Goal: Transaction & Acquisition: Purchase product/service

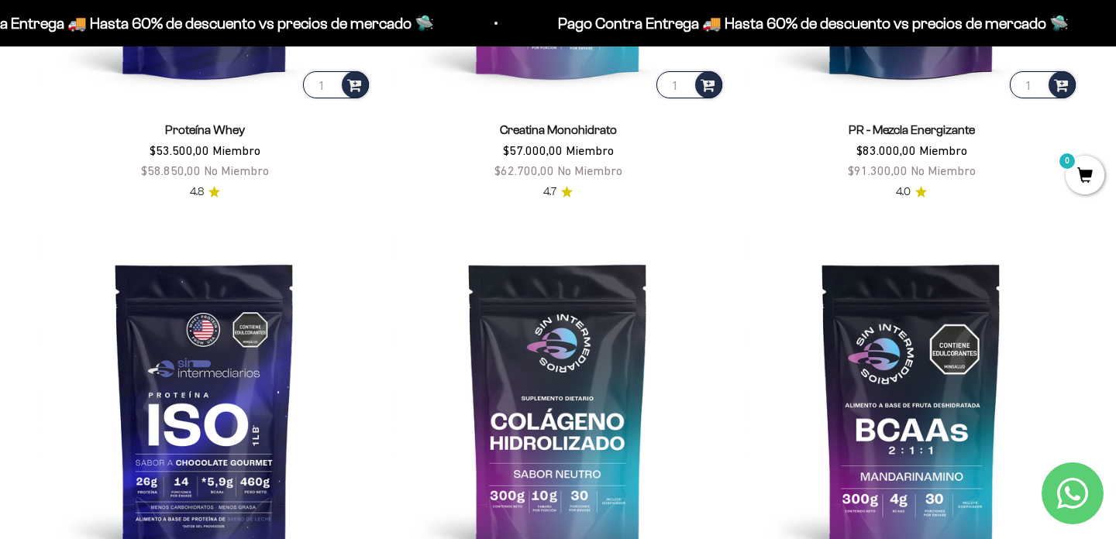
scroll to position [948, 0]
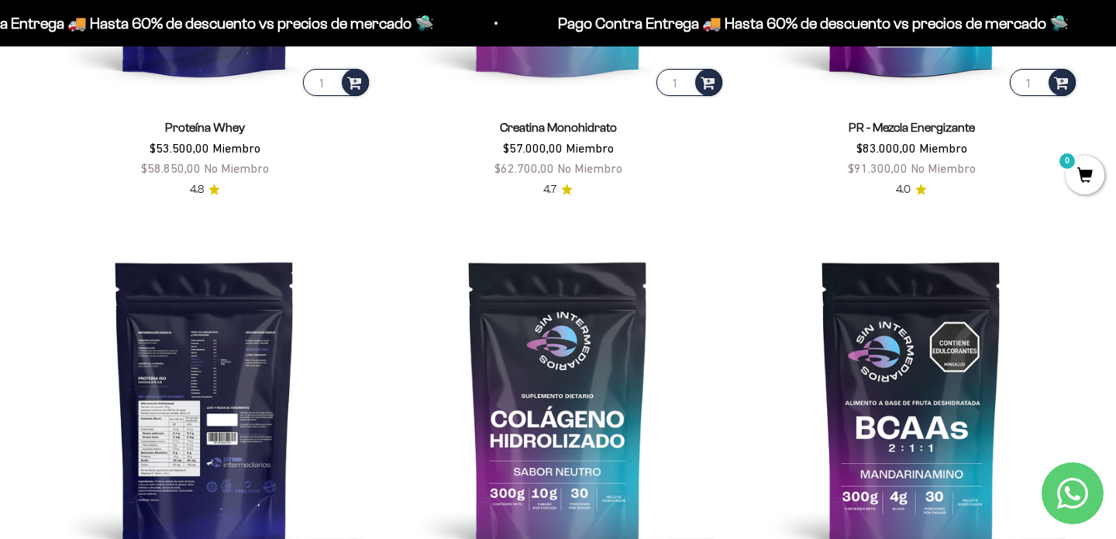
click at [253, 349] on img at bounding box center [204, 403] width 335 height 335
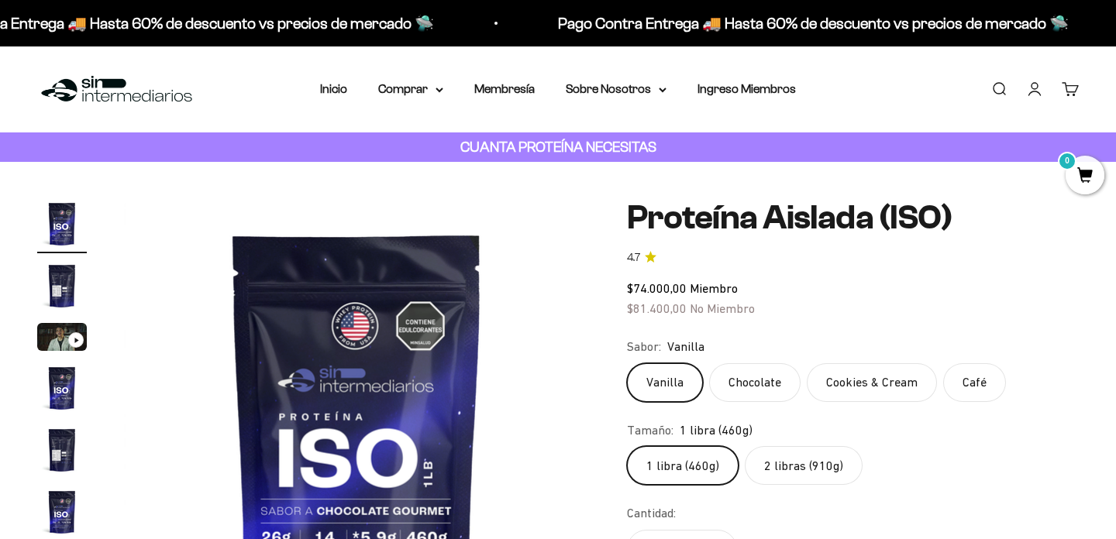
click at [969, 384] on label "Café" at bounding box center [974, 382] width 63 height 39
click at [627, 363] on input "Café" at bounding box center [626, 363] width 1 height 1
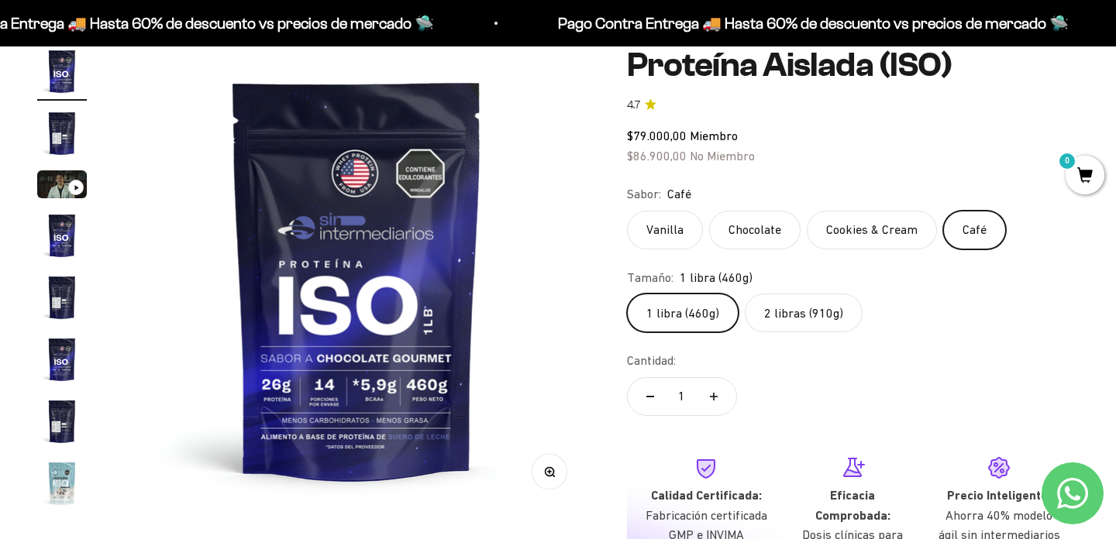
scroll to position [153, 0]
click at [793, 316] on label "2 libras (910g)" at bounding box center [804, 312] width 118 height 39
click at [627, 293] on input "2 libras (910g)" at bounding box center [626, 292] width 1 height 1
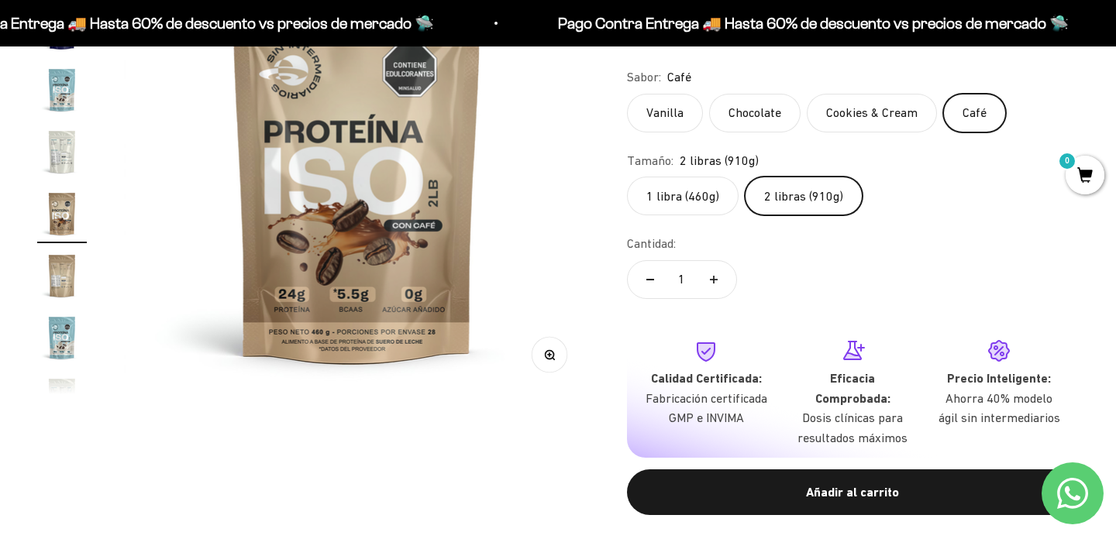
scroll to position [272, 0]
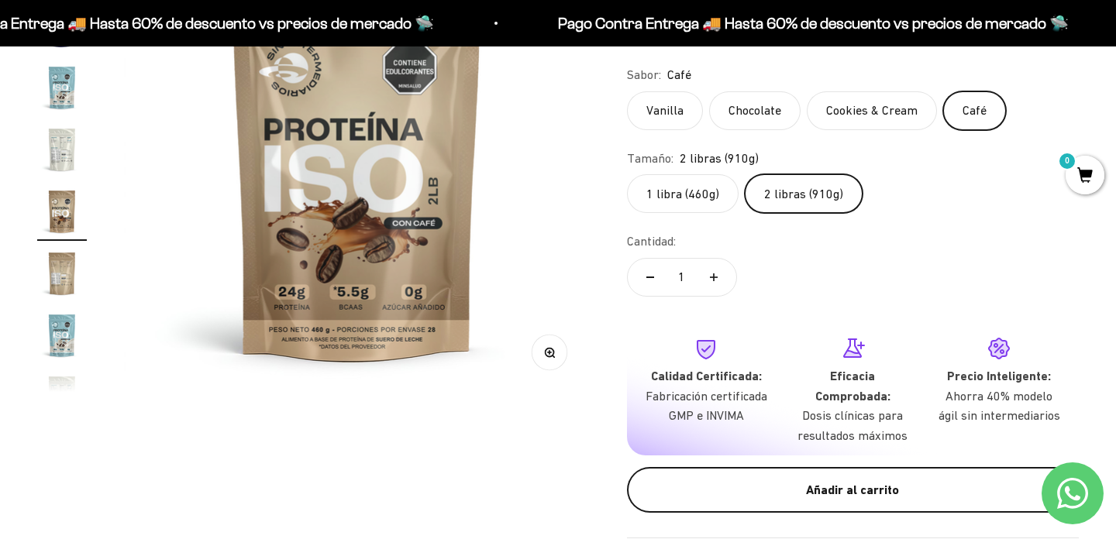
click at [777, 480] on div "Añadir al carrito" at bounding box center [853, 490] width 390 height 20
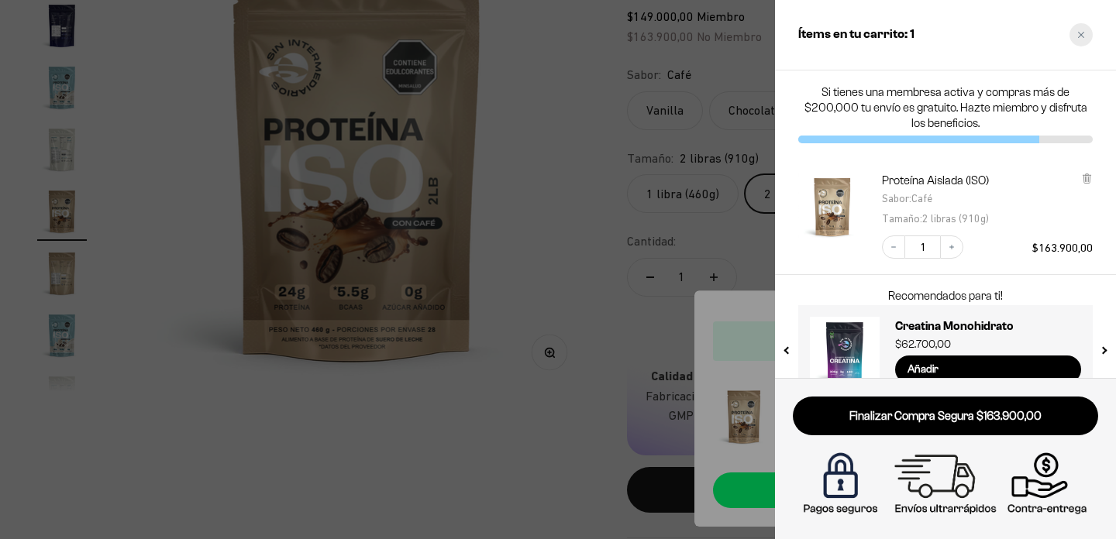
click at [1086, 34] on div "Close cart" at bounding box center [1080, 34] width 23 height 23
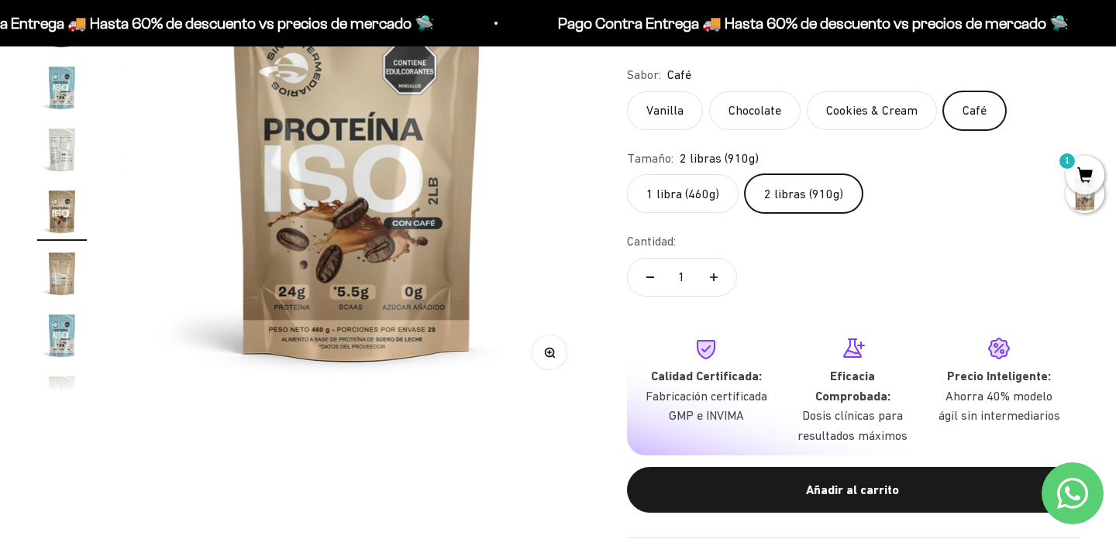
click at [669, 113] on label "Vanilla" at bounding box center [665, 110] width 76 height 39
click at [627, 91] on input "Vanilla" at bounding box center [626, 91] width 1 height 1
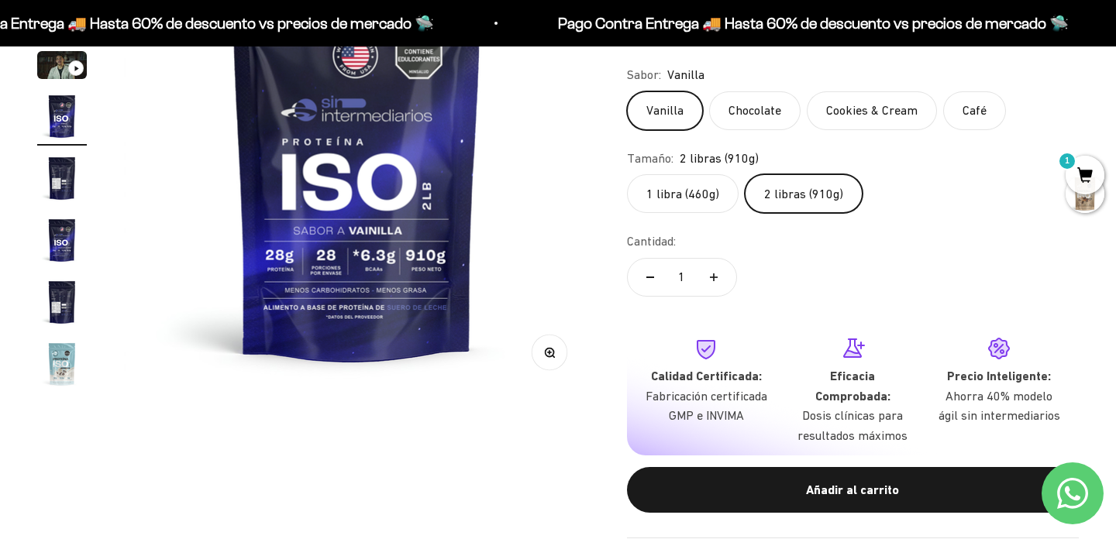
scroll to position [271, 0]
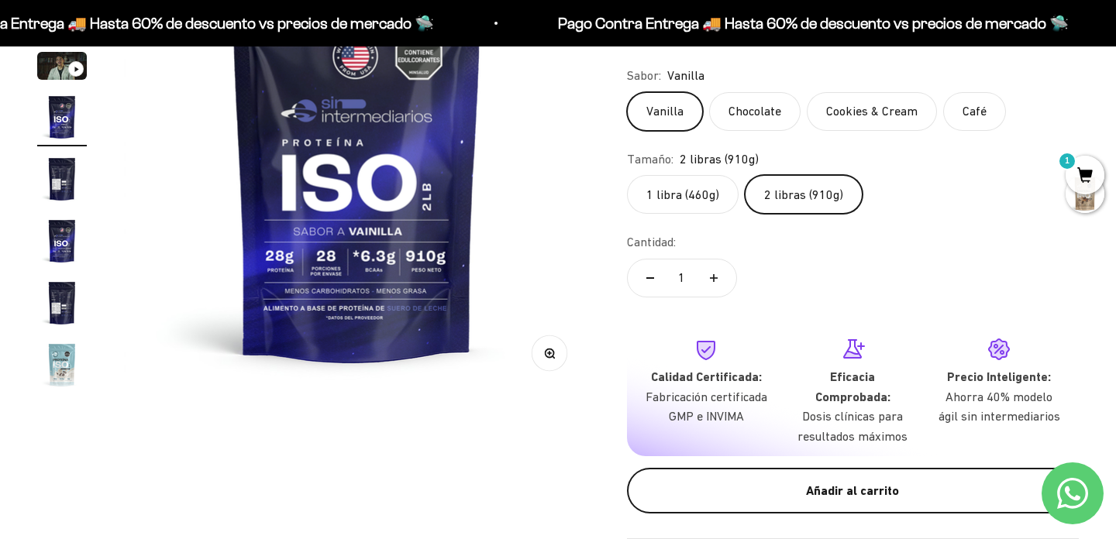
click at [901, 477] on button "Añadir al carrito" at bounding box center [853, 491] width 452 height 46
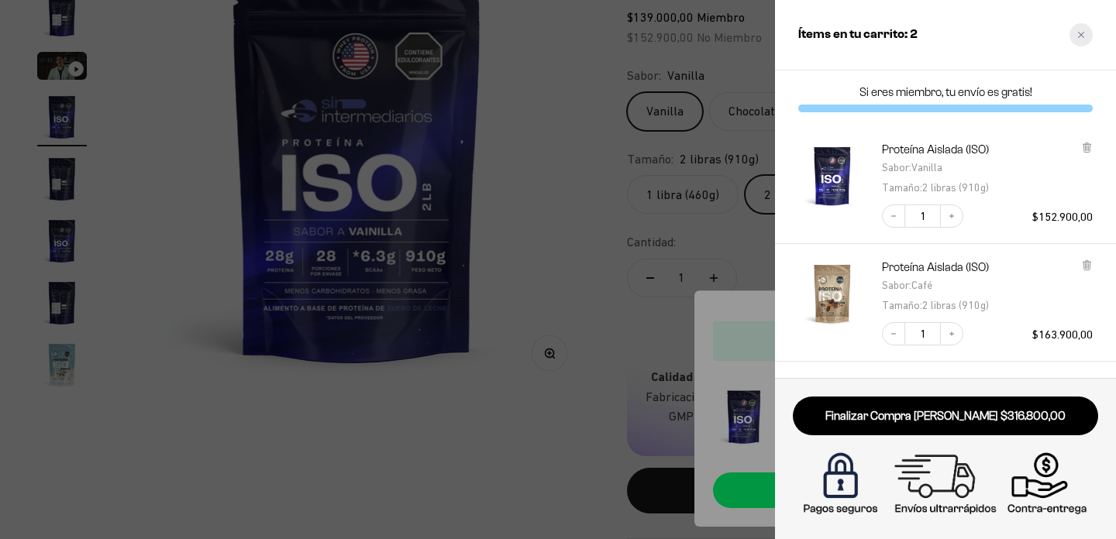
click at [1078, 39] on div "Close cart" at bounding box center [1080, 34] width 23 height 23
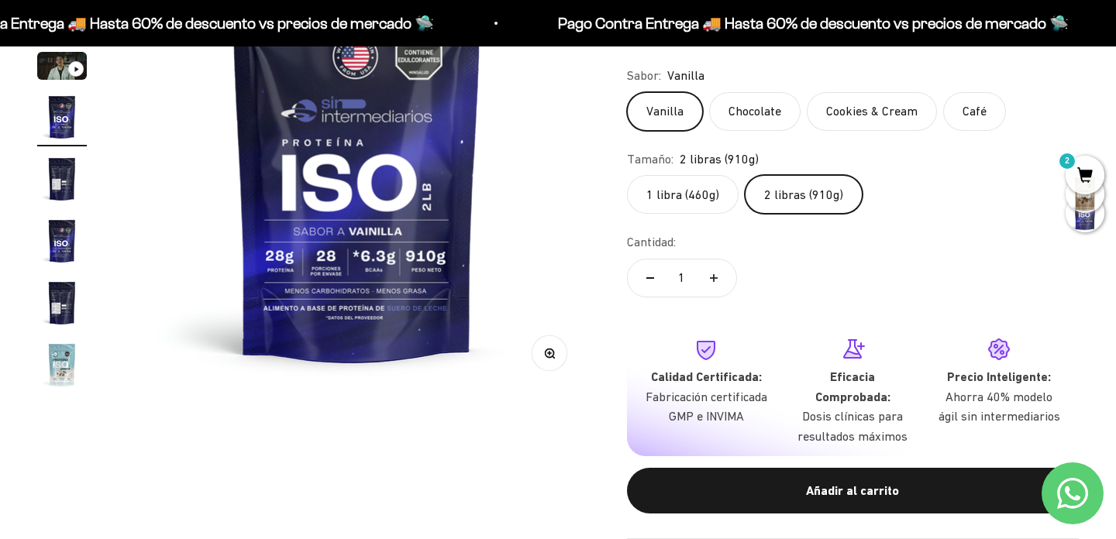
click at [1077, 40] on div "Pago Contra Entrega 🚚 Hasta 60% de descuento vs precios de mercado 🛸 Pago Contr…" at bounding box center [558, 23] width 1116 height 46
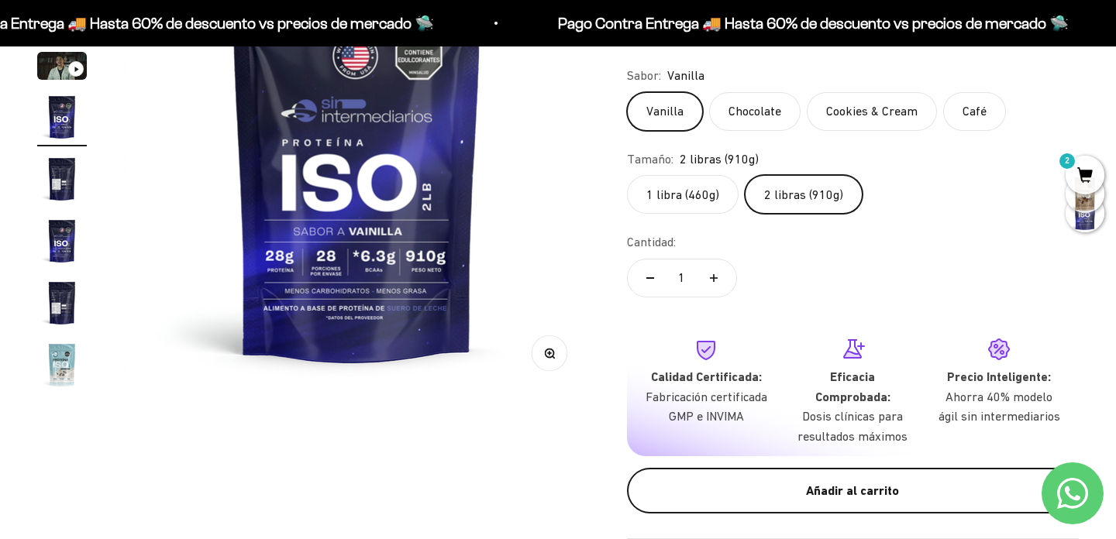
click at [816, 484] on div "Añadir al carrito" at bounding box center [853, 491] width 390 height 20
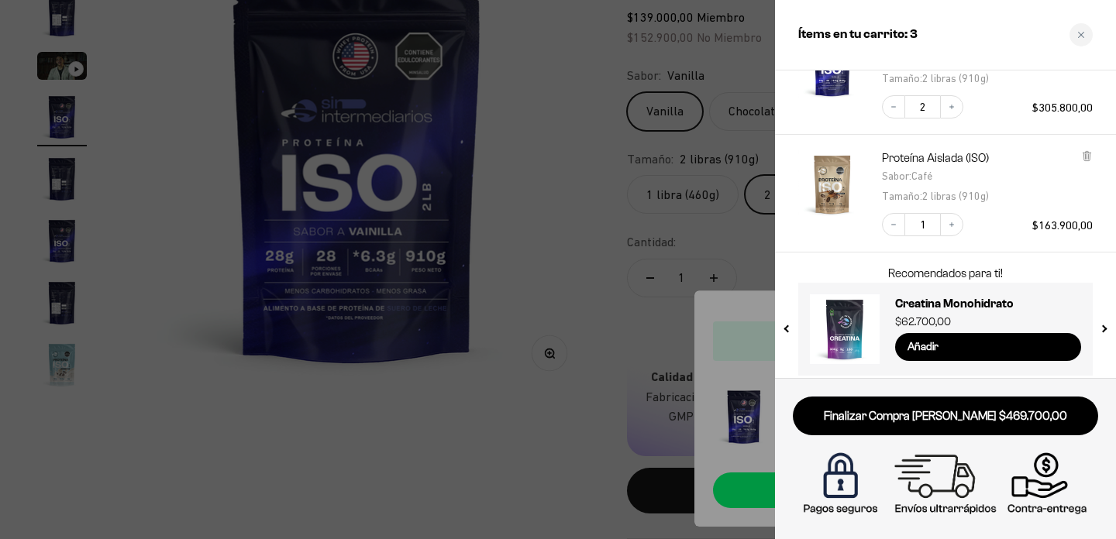
scroll to position [119, 0]
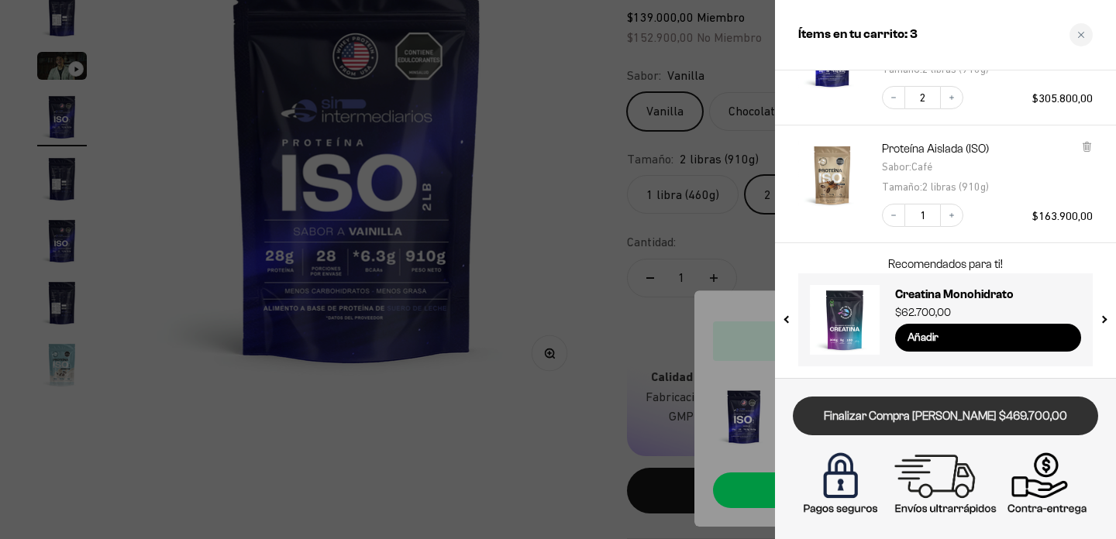
click at [918, 406] on link "Finalizar Compra [PERSON_NAME] $469.700,00" at bounding box center [945, 417] width 305 height 40
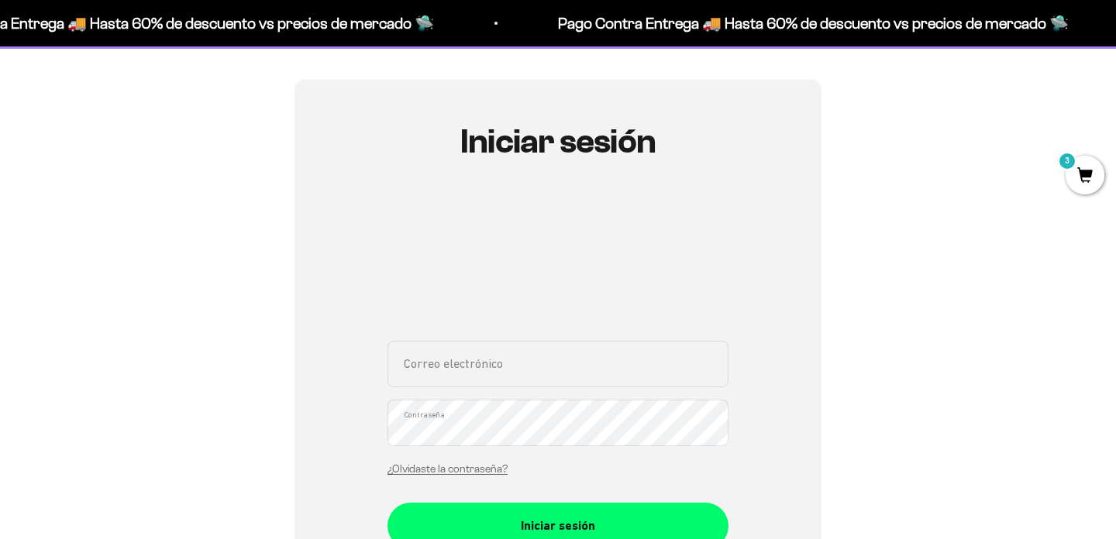
scroll to position [150, 0]
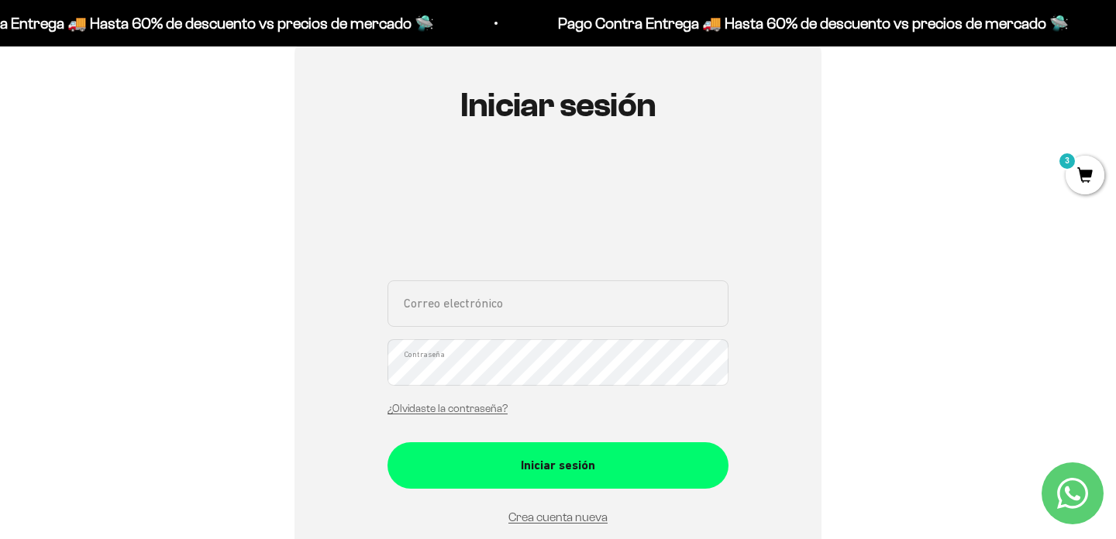
click at [636, 296] on input "Correo electrónico" at bounding box center [557, 304] width 341 height 46
type input "[EMAIL_ADDRESS][DOMAIN_NAME]"
click at [797, 307] on div "Iniciar sesión andre93mym@gmail.com Correo electrónico Contraseña ¿Olvidaste la…" at bounding box center [557, 342] width 527 height 598
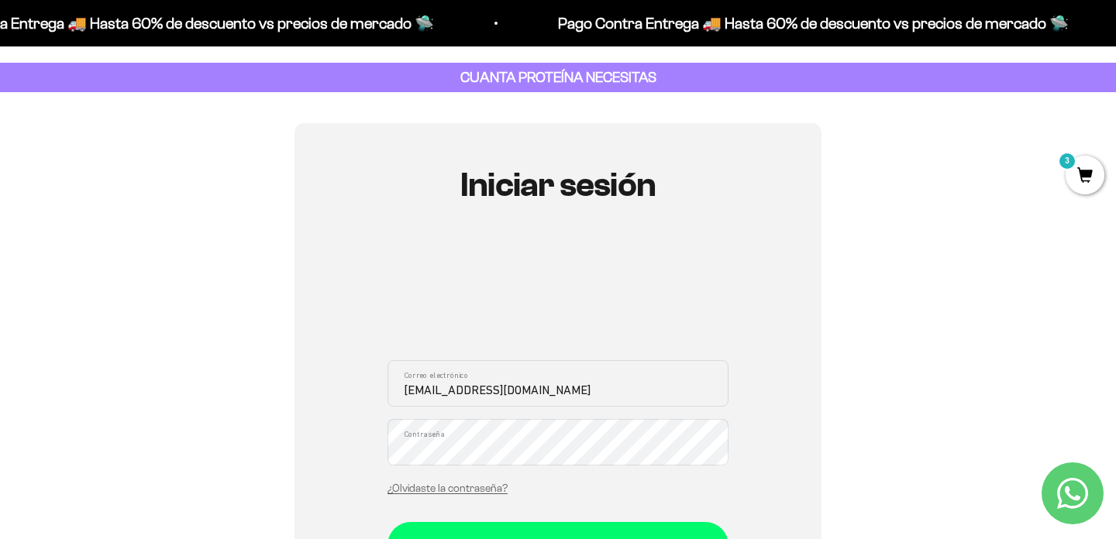
scroll to position [0, 0]
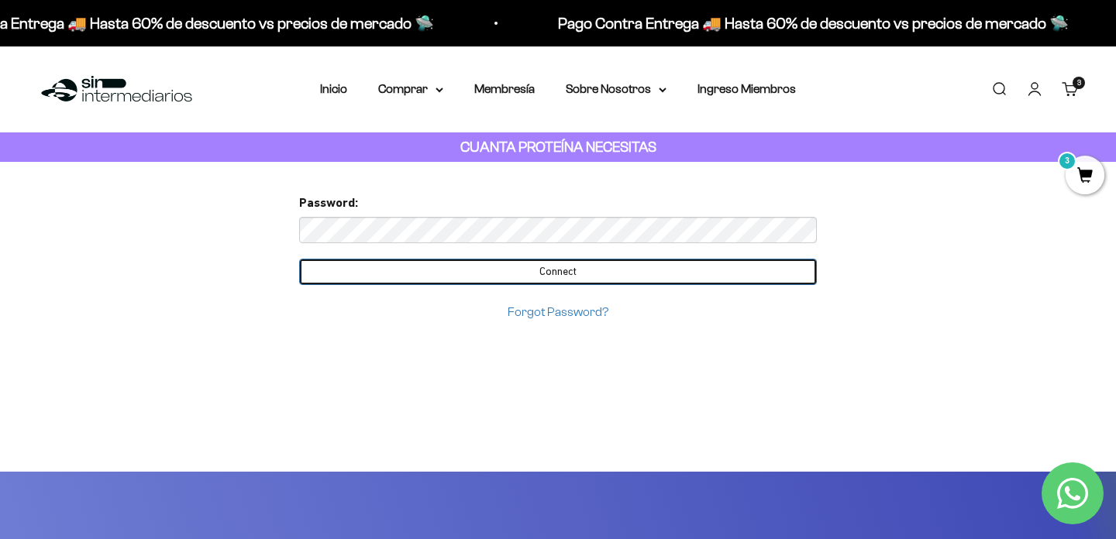
click at [581, 281] on input "Connect" at bounding box center [558, 272] width 518 height 26
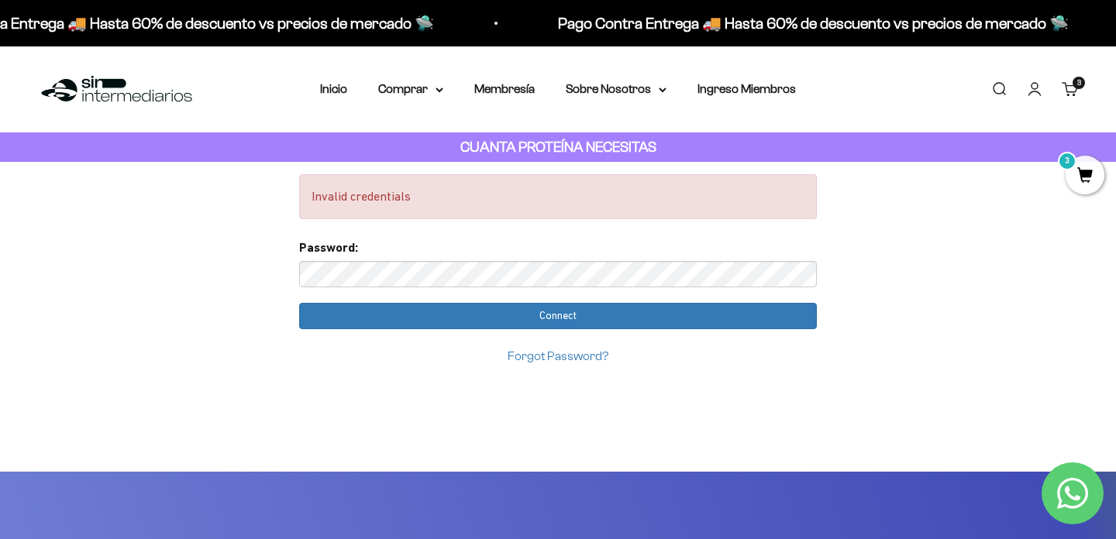
click at [299, 303] on input "Connect" at bounding box center [558, 316] width 518 height 26
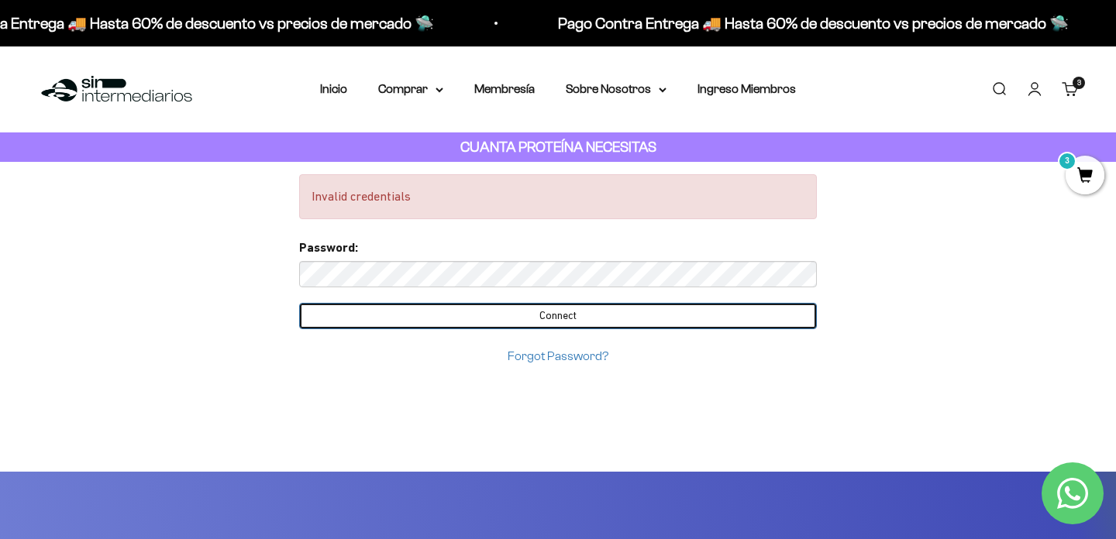
click at [581, 314] on input "Connect" at bounding box center [558, 316] width 518 height 26
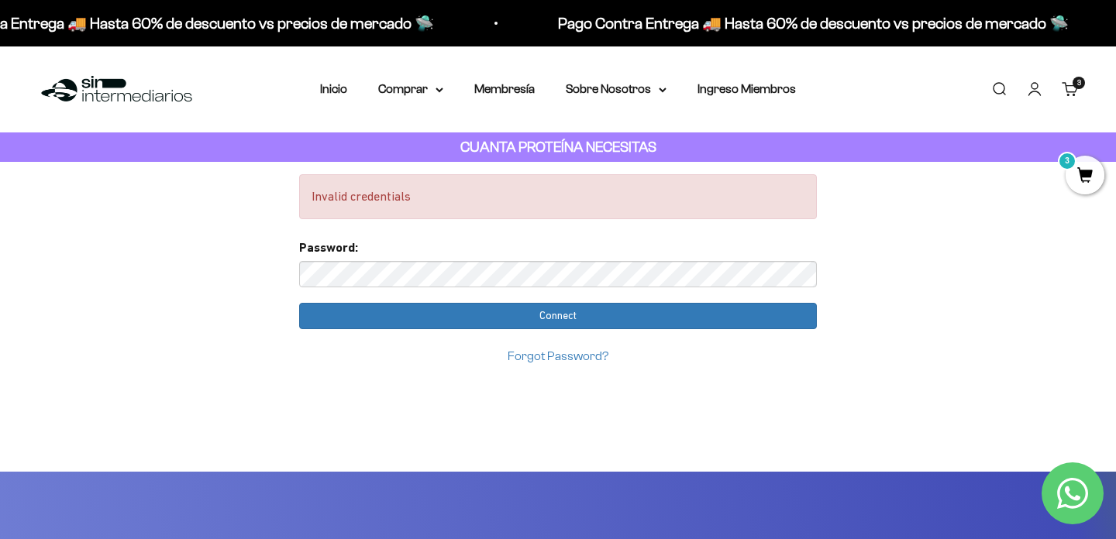
click at [535, 349] on link "Forgot Password?" at bounding box center [558, 355] width 101 height 13
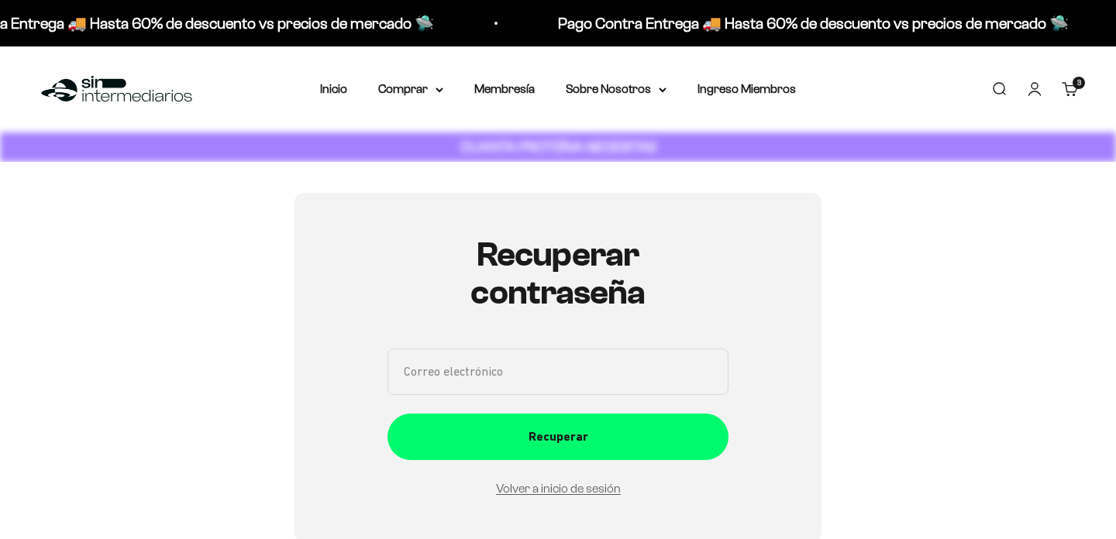
scroll to position [174, 0]
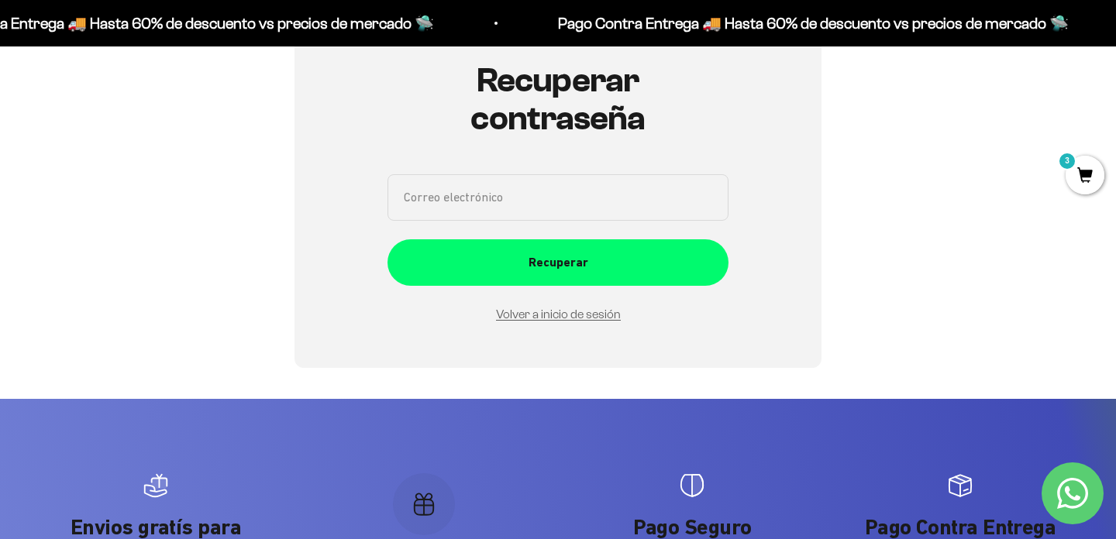
click at [510, 205] on input "Correo electrónico" at bounding box center [557, 197] width 341 height 46
type input "andre93mym@gmail.com"
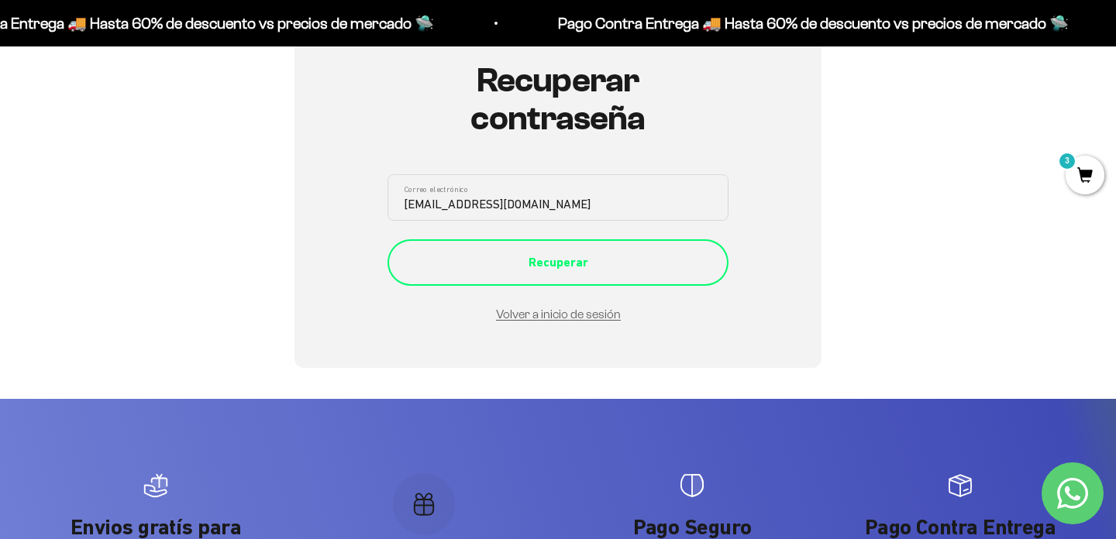
click at [582, 243] on button "Recuperar" at bounding box center [557, 262] width 341 height 46
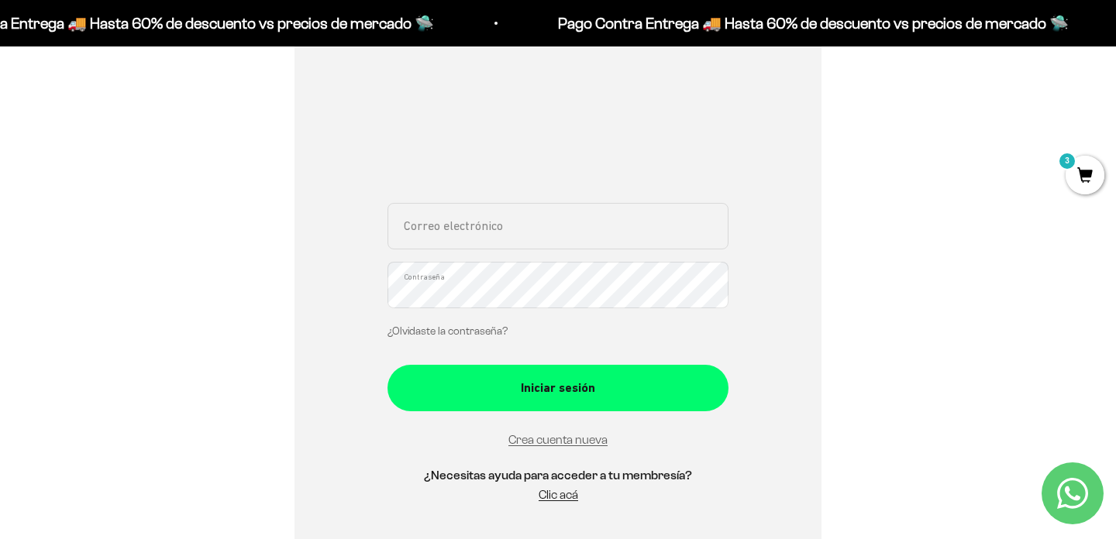
scroll to position [239, 0]
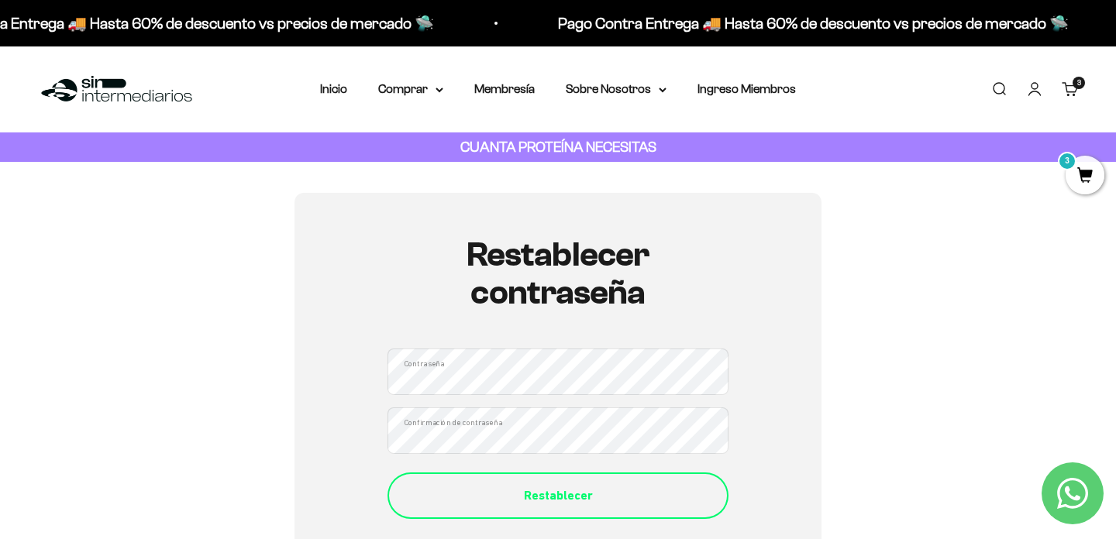
click at [549, 498] on div "Restablecer" at bounding box center [557, 496] width 279 height 20
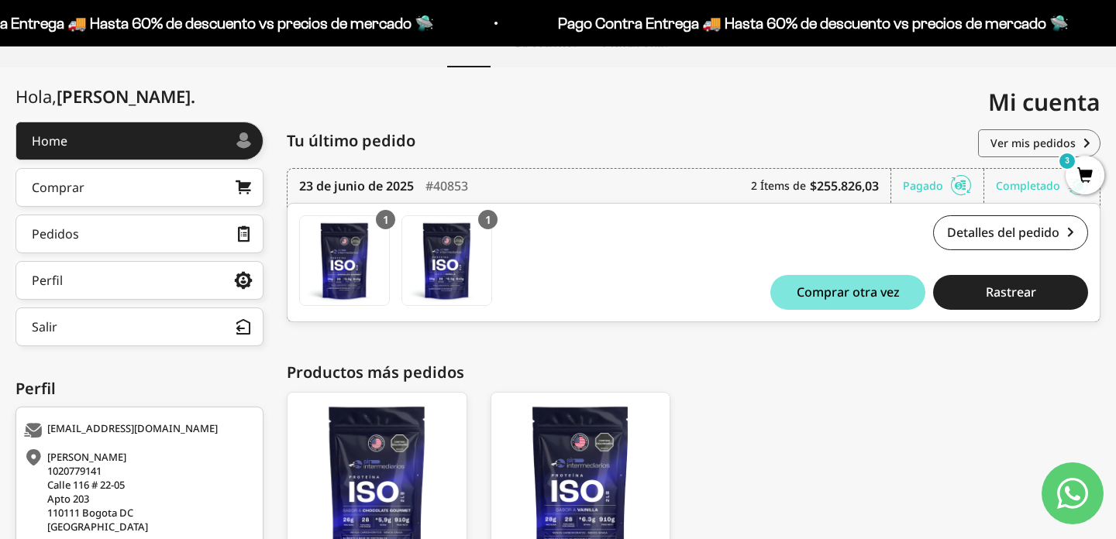
scroll to position [143, 0]
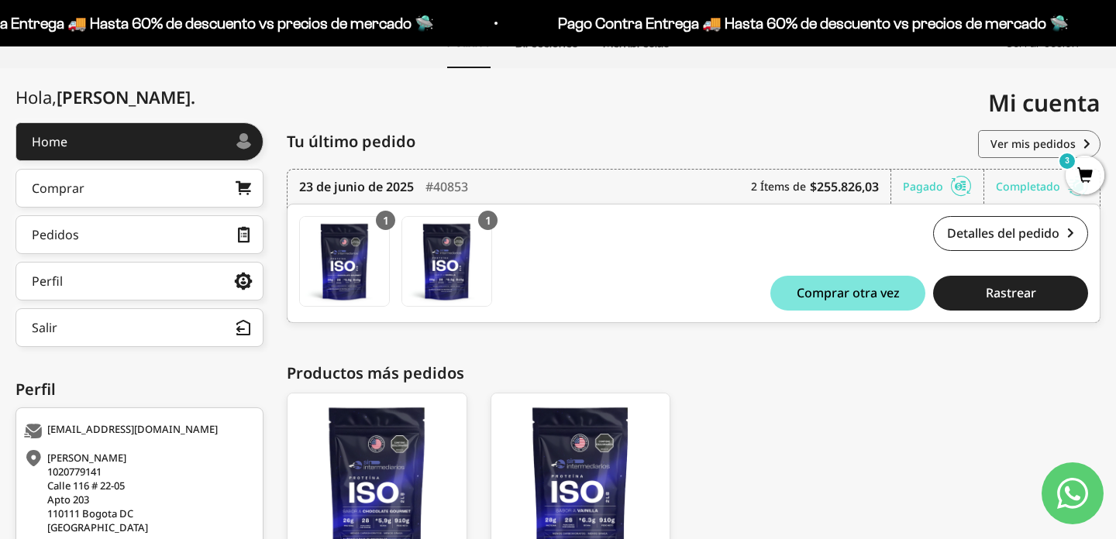
click at [1083, 167] on span "3" at bounding box center [1085, 175] width 39 height 39
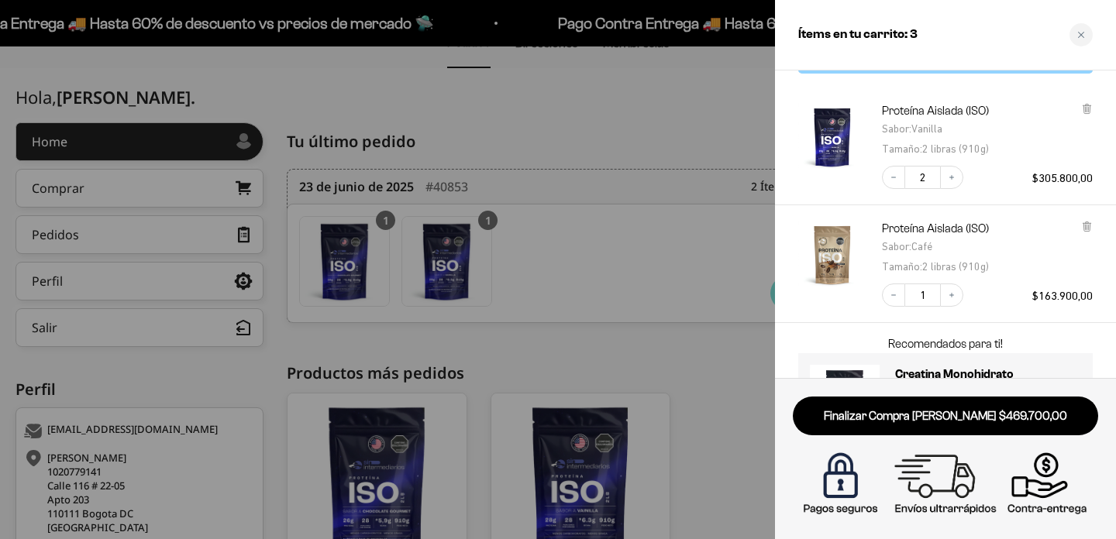
scroll to position [119, 0]
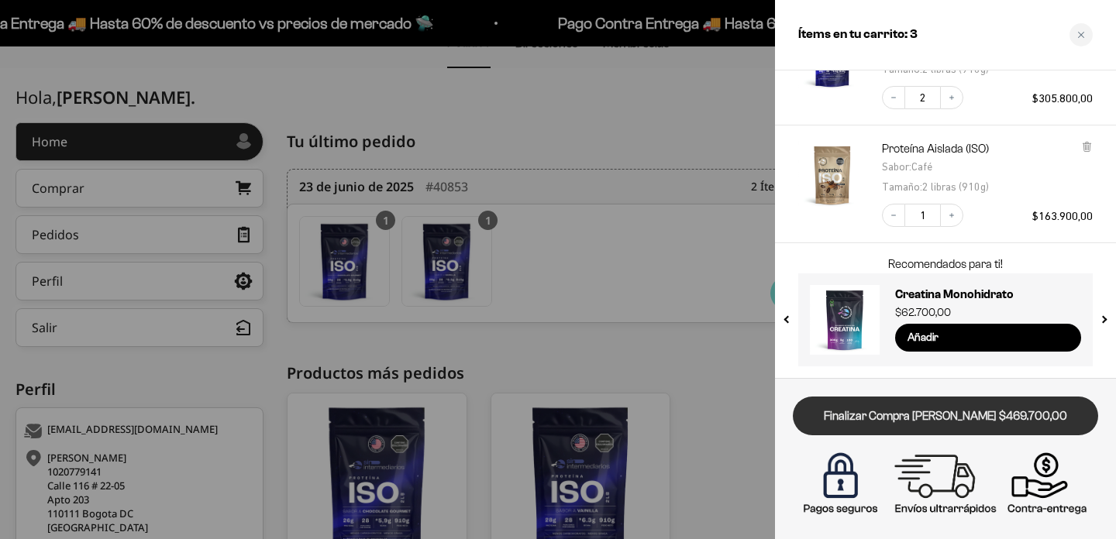
click at [926, 415] on link "Finalizar Compra [PERSON_NAME] $469.700,00" at bounding box center [945, 417] width 305 height 40
